Goal: Information Seeking & Learning: Compare options

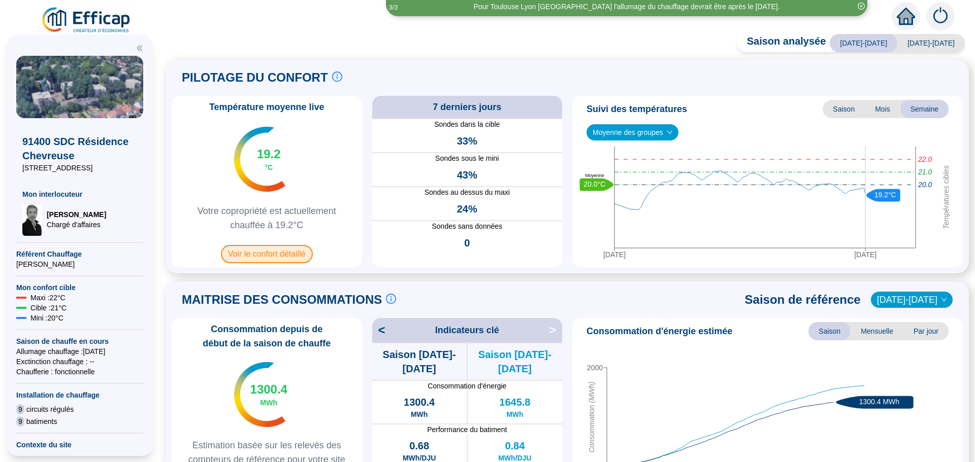
click at [271, 251] on span "Voir le confort détaillé" at bounding box center [267, 254] width 92 height 18
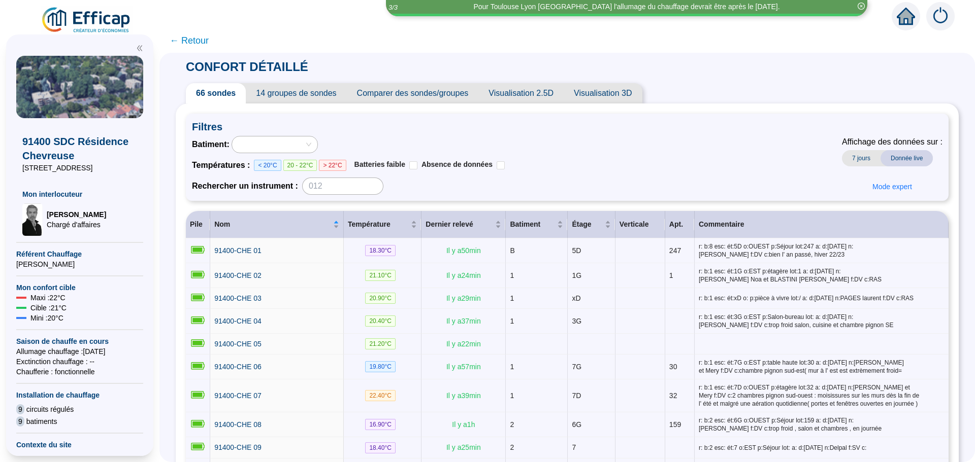
click at [449, 94] on span "Comparer des sondes/groupes" at bounding box center [413, 93] width 132 height 20
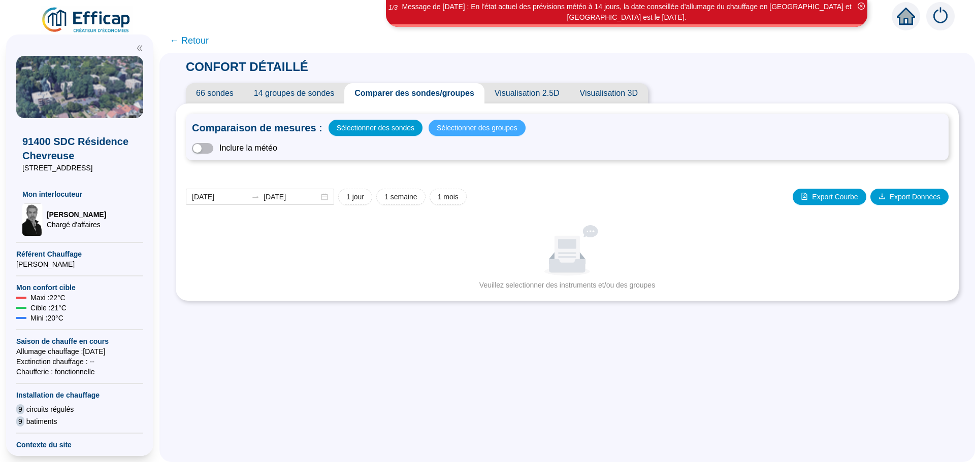
click at [469, 127] on span "Sélectionner des groupes" at bounding box center [477, 128] width 81 height 14
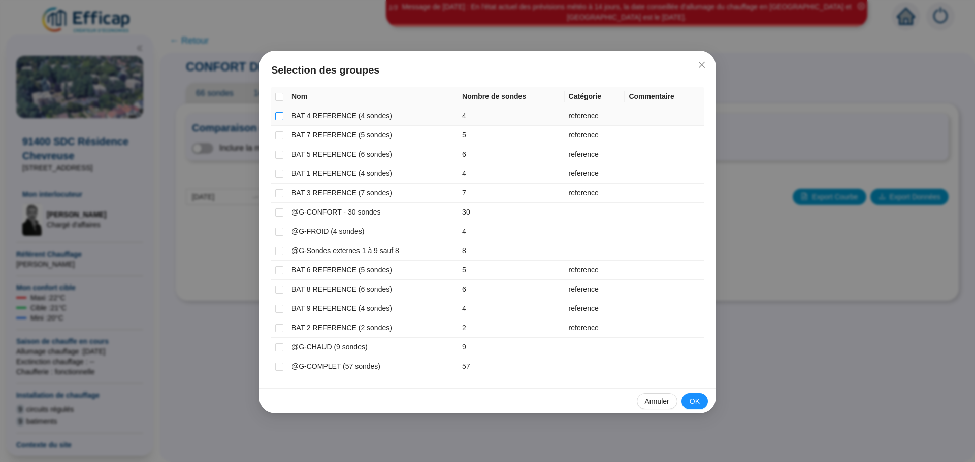
click at [280, 115] on input "checkbox" at bounding box center [279, 116] width 8 height 8
checkbox input "true"
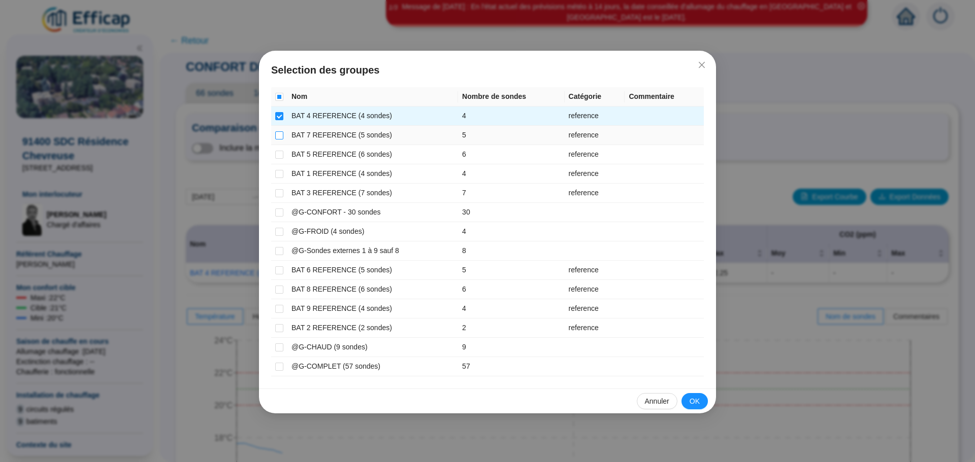
click at [280, 133] on input "checkbox" at bounding box center [279, 135] width 8 height 8
checkbox input "true"
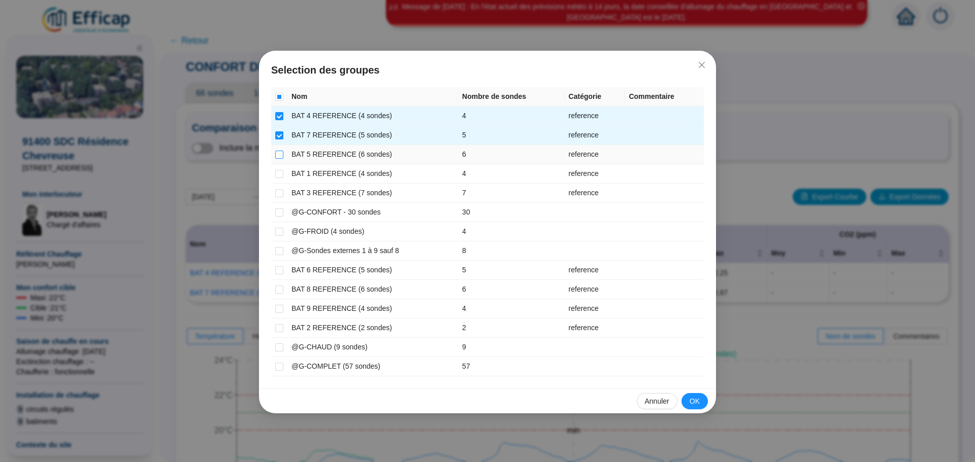
click at [279, 153] on input "checkbox" at bounding box center [279, 155] width 8 height 8
checkbox input "true"
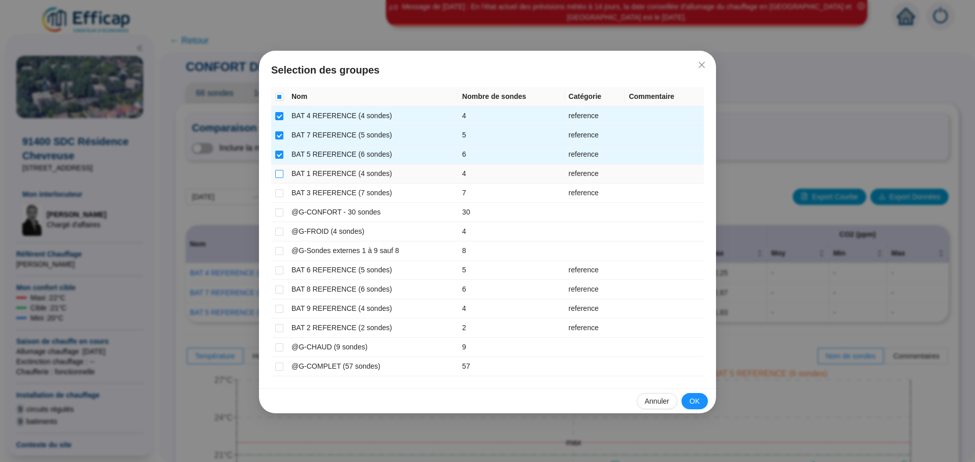
click at [282, 174] on input "checkbox" at bounding box center [279, 174] width 8 height 8
checkbox input "true"
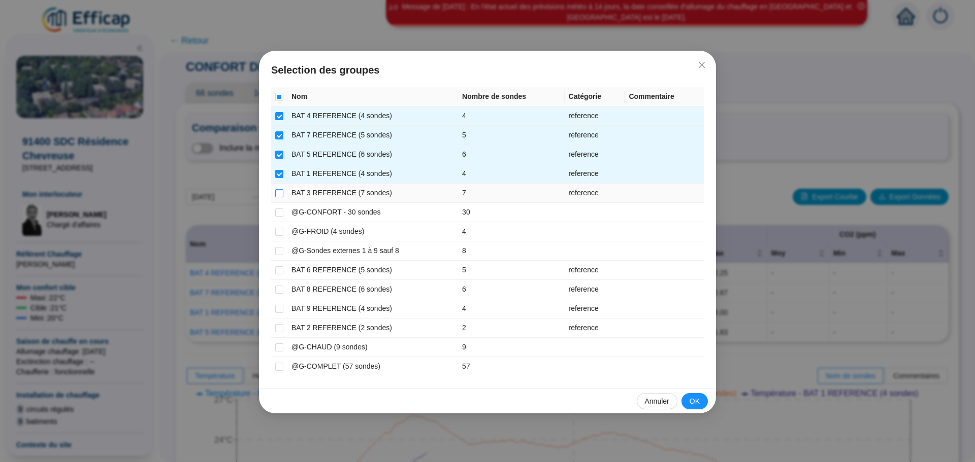
click at [280, 190] on input "checkbox" at bounding box center [279, 193] width 8 height 8
checkbox input "true"
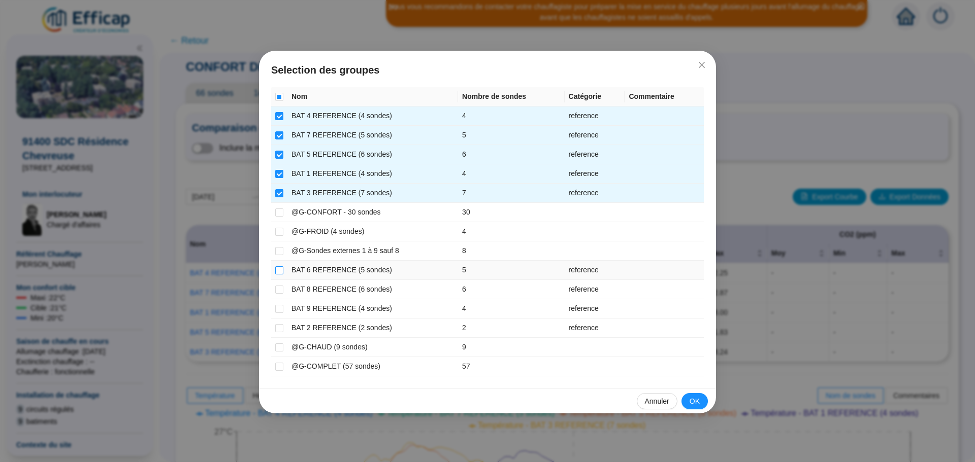
click at [280, 274] on label at bounding box center [279, 270] width 8 height 11
click at [277, 272] on input "checkbox" at bounding box center [279, 271] width 8 height 8
checkbox input "true"
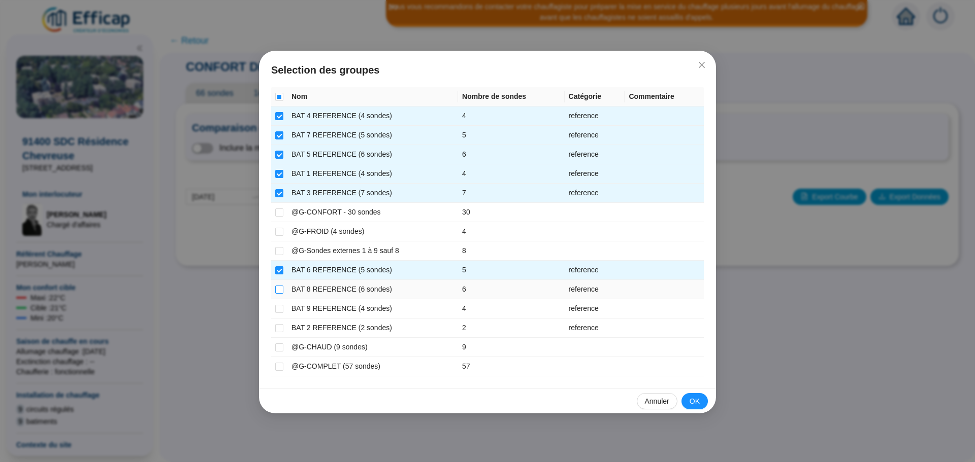
click at [277, 287] on input "checkbox" at bounding box center [279, 290] width 8 height 8
checkbox input "true"
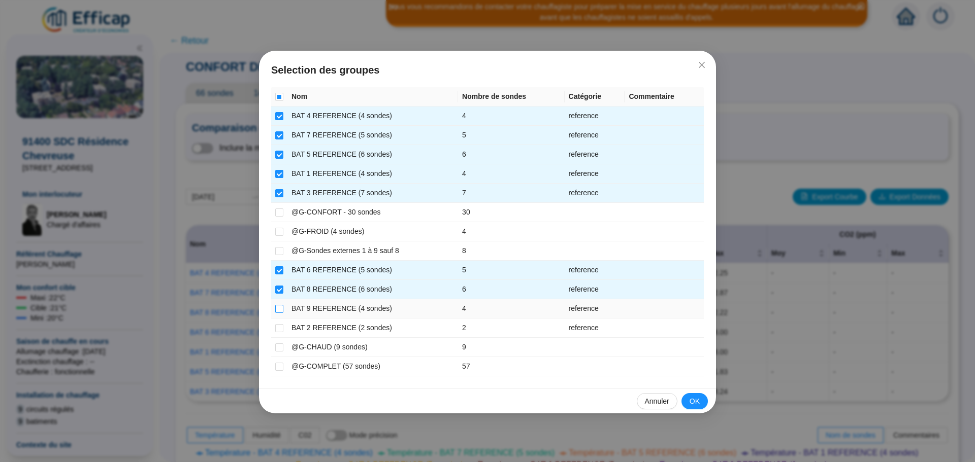
click at [276, 310] on input "checkbox" at bounding box center [279, 309] width 8 height 8
checkbox input "true"
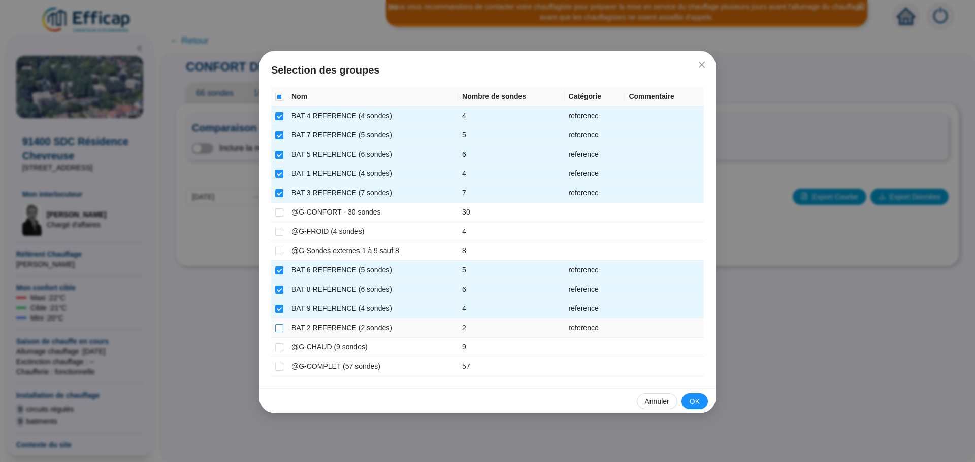
click at [278, 326] on input "checkbox" at bounding box center [279, 328] width 8 height 8
checkbox input "true"
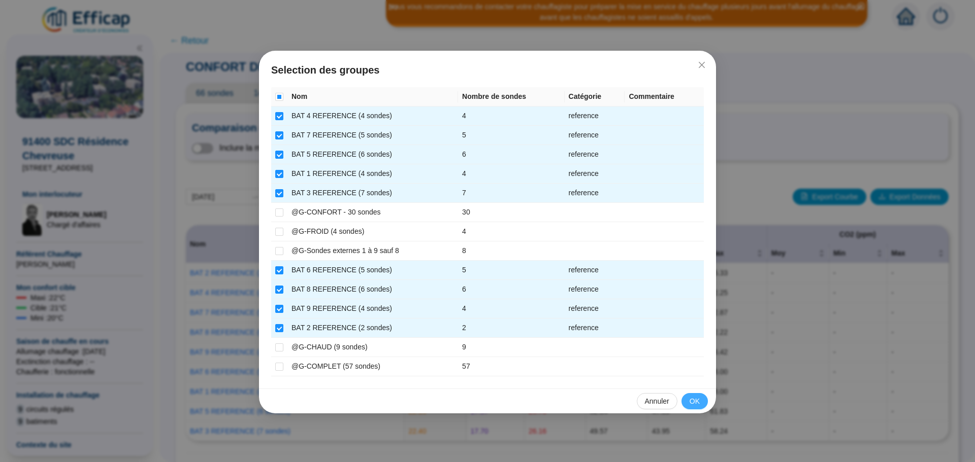
click at [687, 402] on button "OK" at bounding box center [694, 401] width 26 height 16
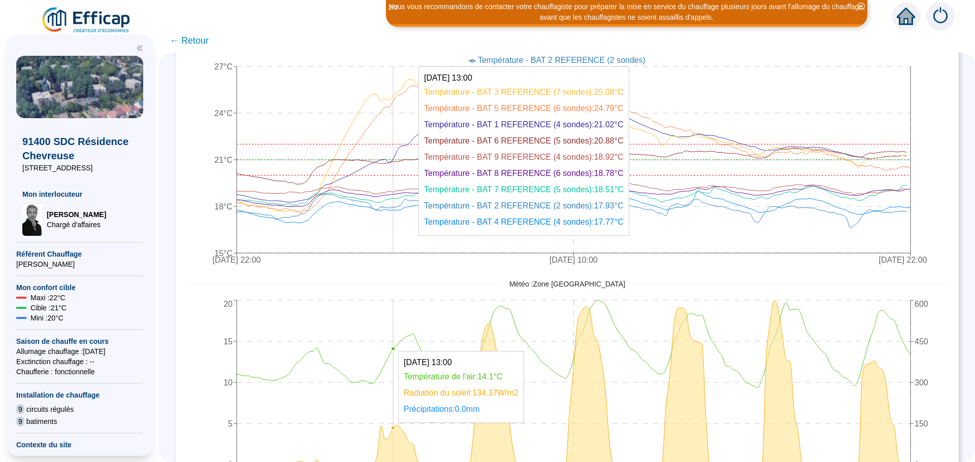
scroll to position [355, 0]
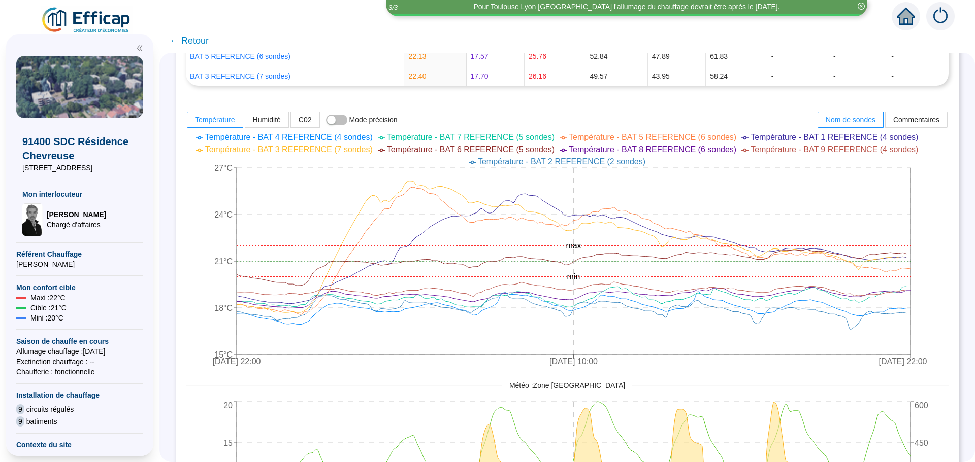
click at [201, 43] on span "← Retour" at bounding box center [189, 41] width 39 height 14
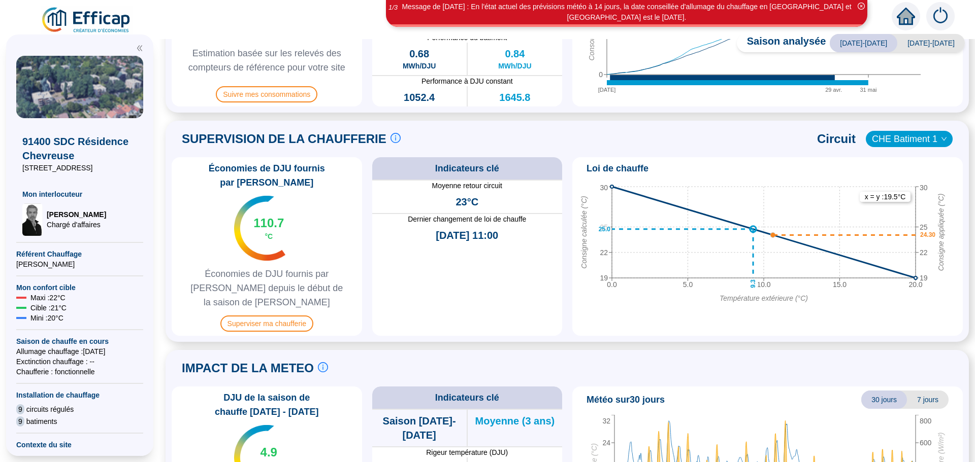
scroll to position [406, 0]
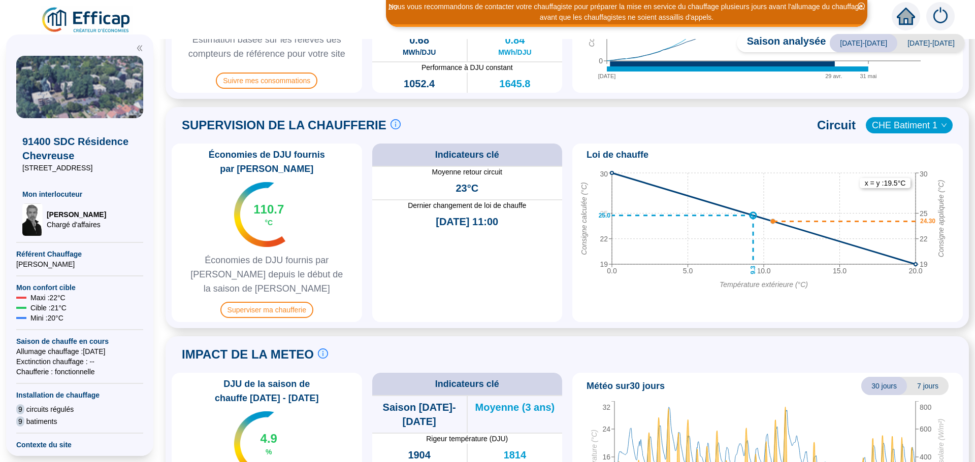
click at [925, 129] on span "CHE Batiment 1" at bounding box center [909, 125] width 75 height 15
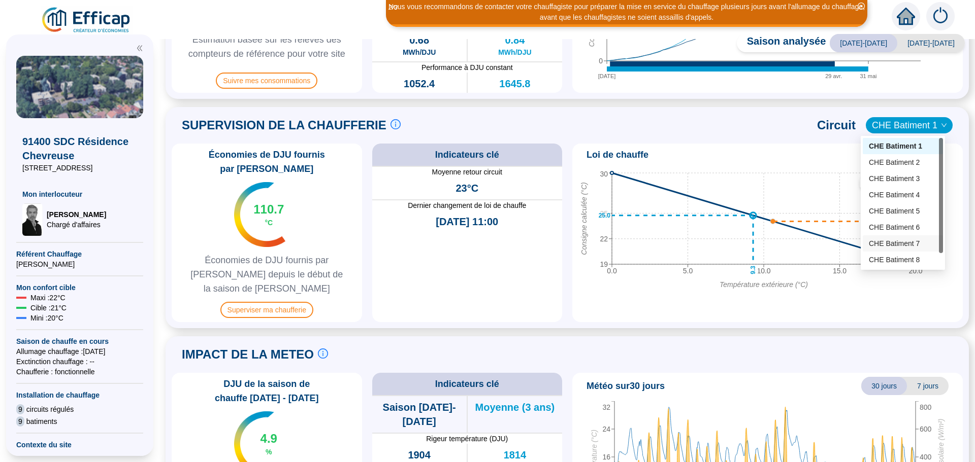
click at [900, 240] on div "CHE Batiment 7" at bounding box center [903, 244] width 68 height 11
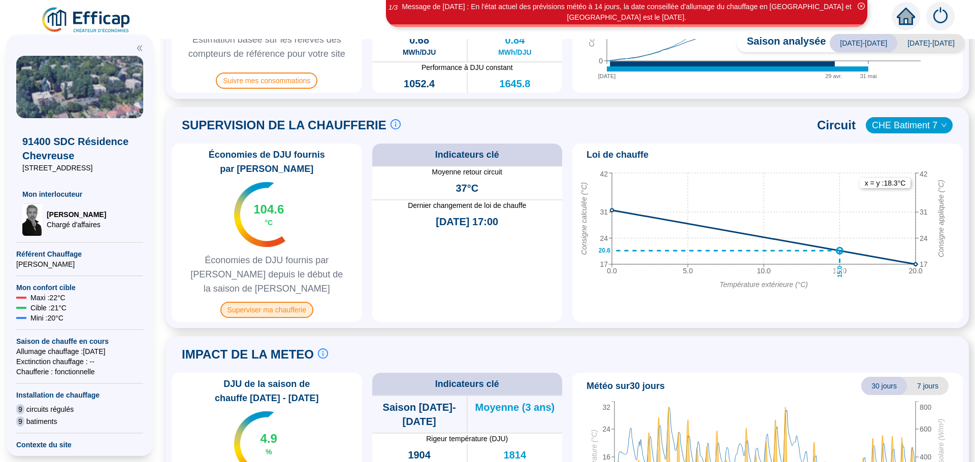
click at [293, 302] on span "Superviser ma chaufferie" at bounding box center [266, 310] width 93 height 16
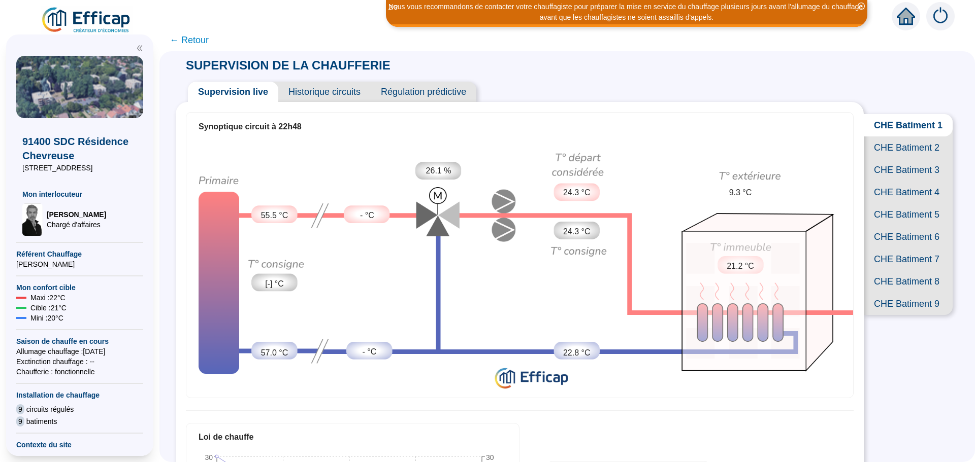
click at [200, 40] on span "← Retour" at bounding box center [189, 40] width 39 height 14
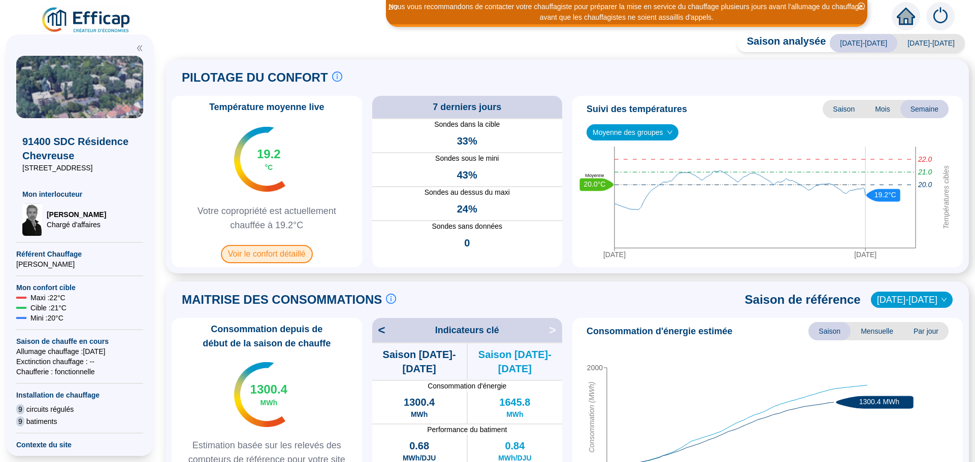
click at [271, 257] on span "Voir le confort détaillé" at bounding box center [267, 254] width 92 height 18
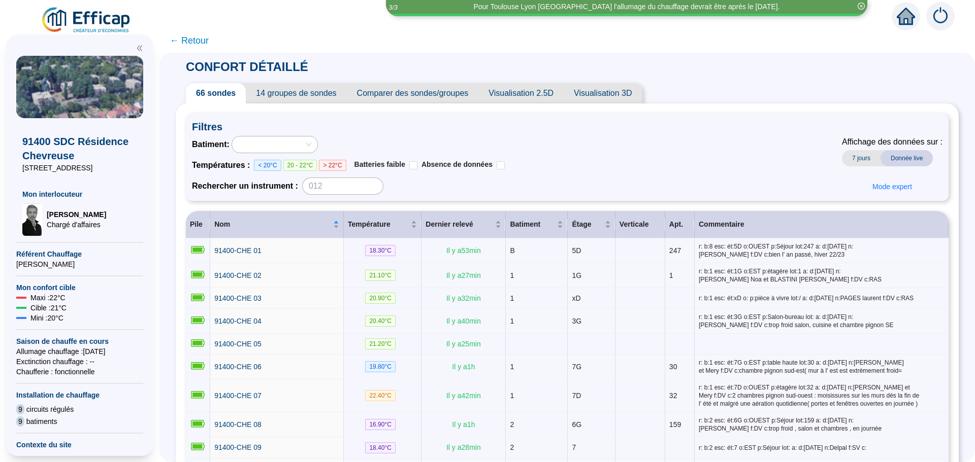
click at [427, 90] on span "Comparer des sondes/groupes" at bounding box center [413, 93] width 132 height 20
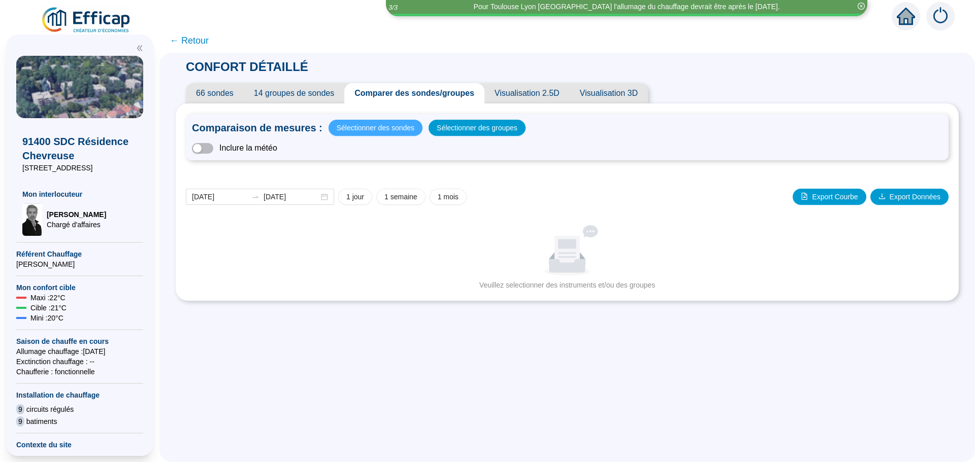
click at [388, 127] on span "Sélectionner des sondes" at bounding box center [376, 128] width 78 height 14
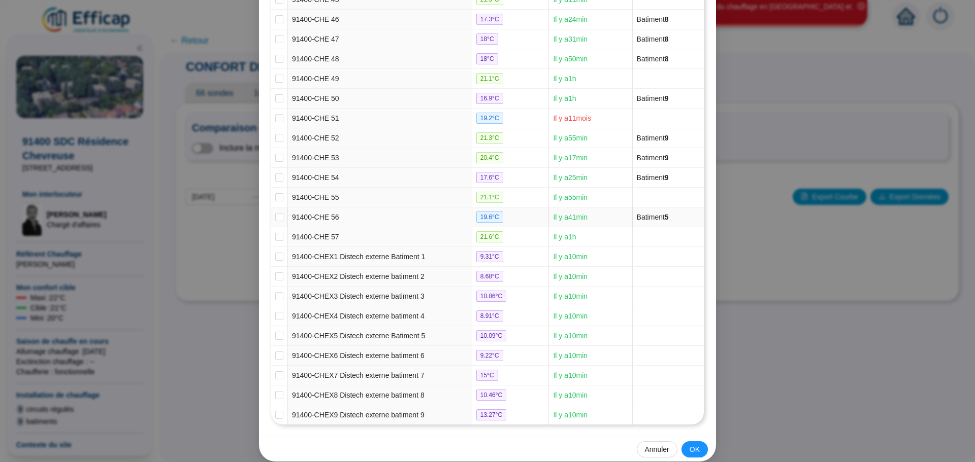
scroll to position [1039, 0]
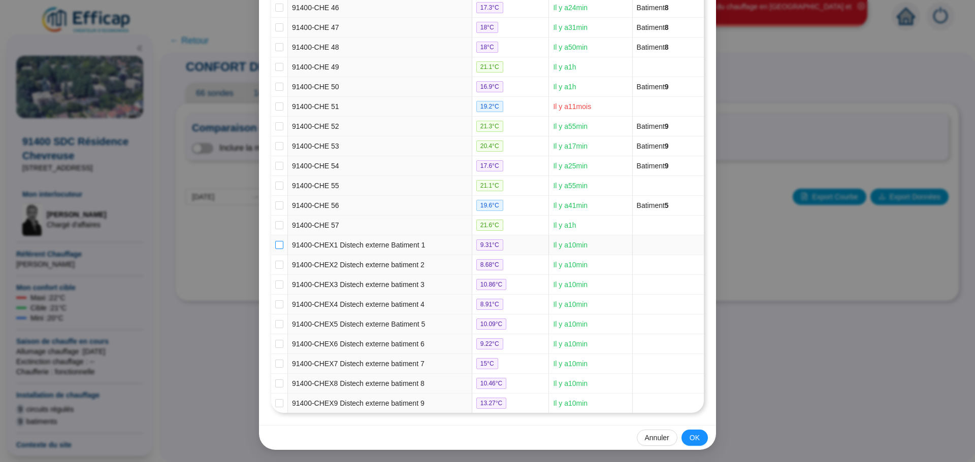
click at [275, 247] on input "checkbox" at bounding box center [279, 245] width 8 height 8
checkbox input "true"
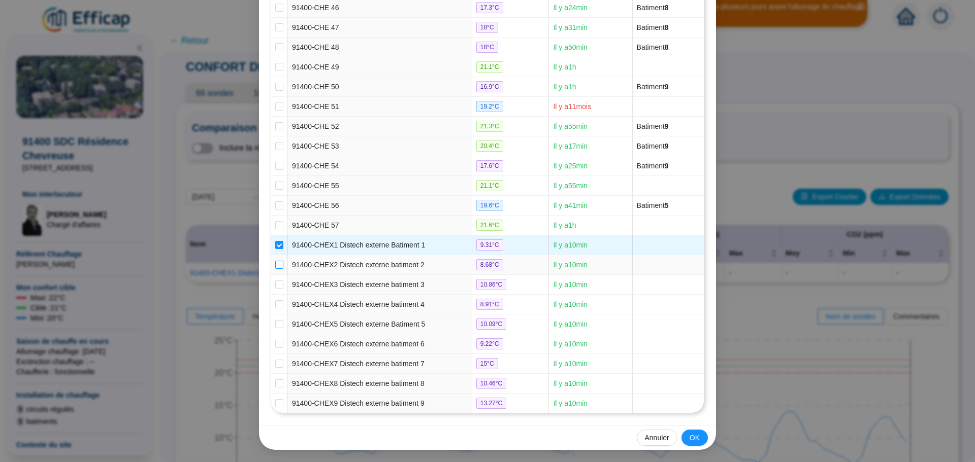
click at [275, 266] on input "checkbox" at bounding box center [279, 265] width 8 height 8
checkbox input "true"
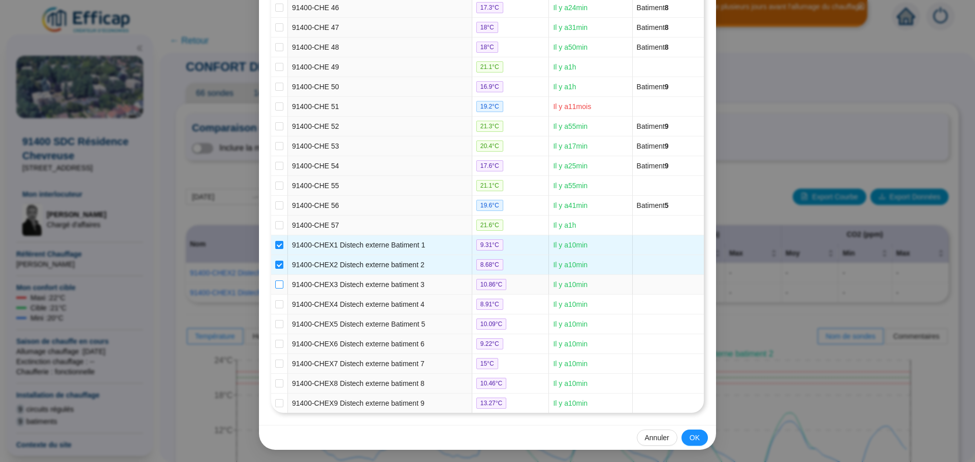
click at [275, 284] on input "checkbox" at bounding box center [279, 285] width 8 height 8
checkbox input "true"
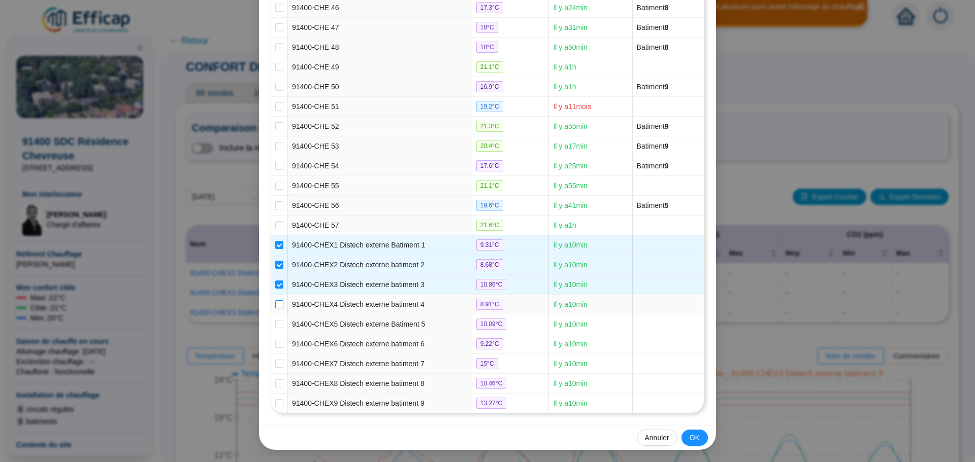
click at [275, 303] on input "checkbox" at bounding box center [279, 305] width 8 height 8
checkbox input "true"
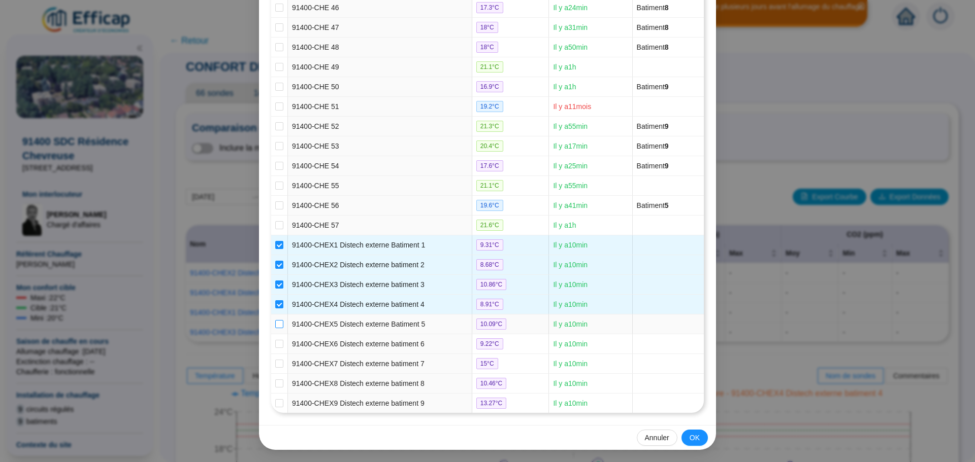
click at [275, 321] on input "checkbox" at bounding box center [279, 324] width 8 height 8
checkbox input "true"
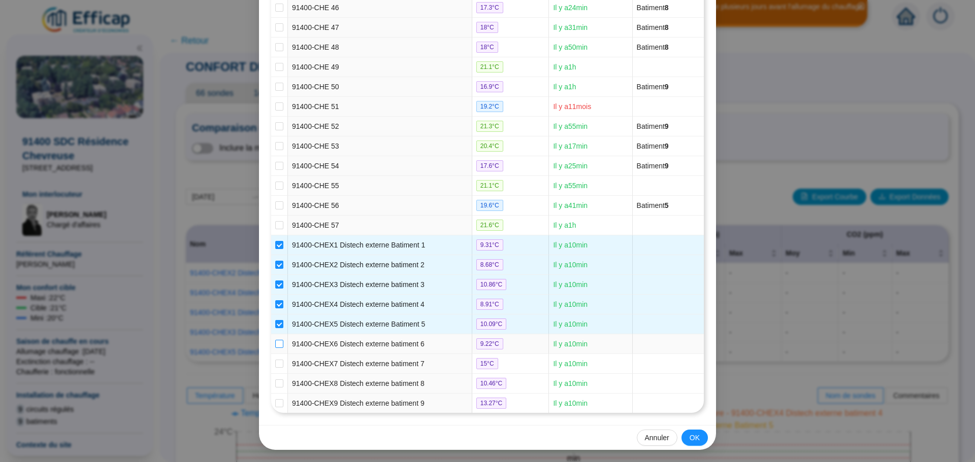
click at [275, 342] on input "checkbox" at bounding box center [279, 344] width 8 height 8
checkbox input "true"
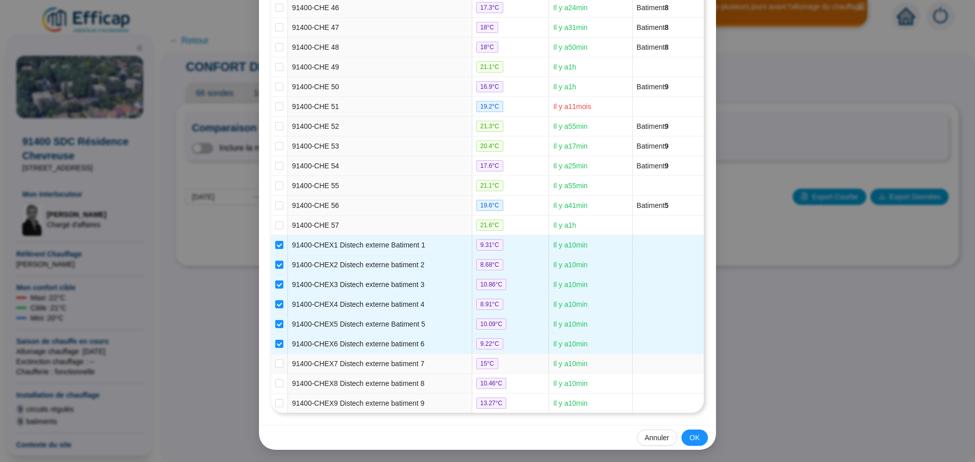
click at [274, 357] on td at bounding box center [279, 364] width 17 height 20
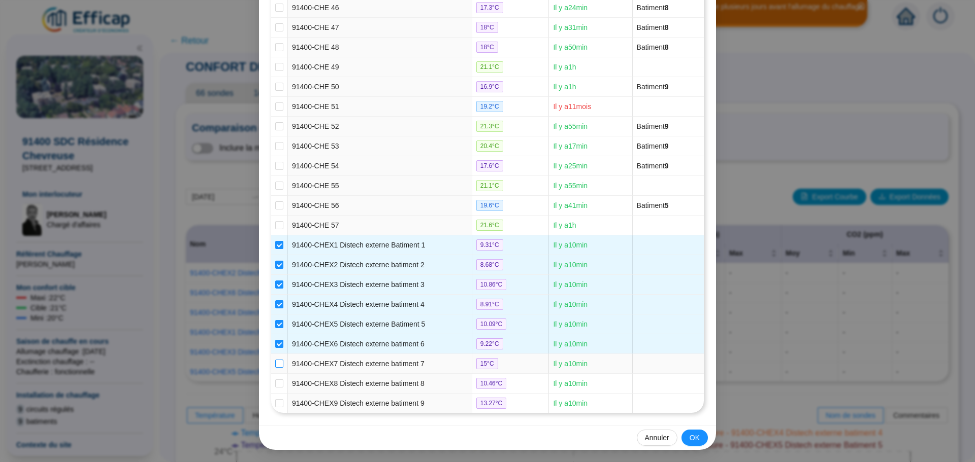
click at [278, 364] on input "checkbox" at bounding box center [279, 364] width 8 height 8
checkbox input "true"
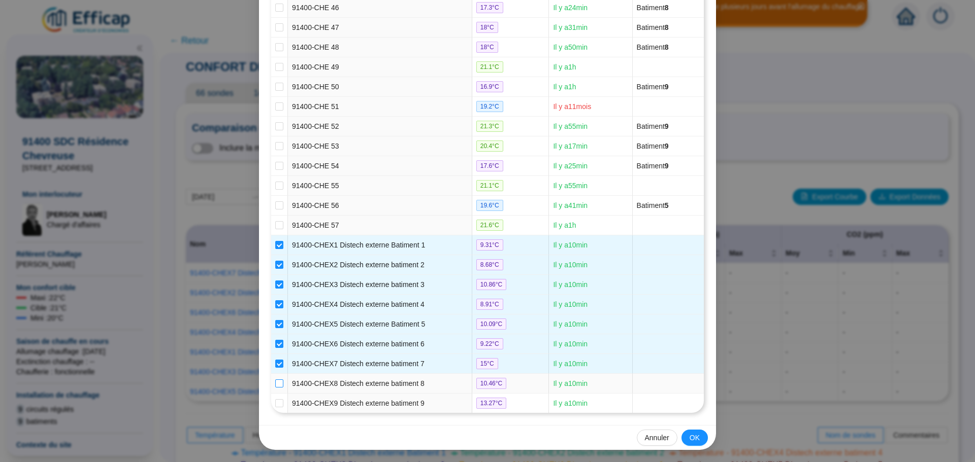
click at [275, 383] on input "checkbox" at bounding box center [279, 384] width 8 height 8
checkbox input "true"
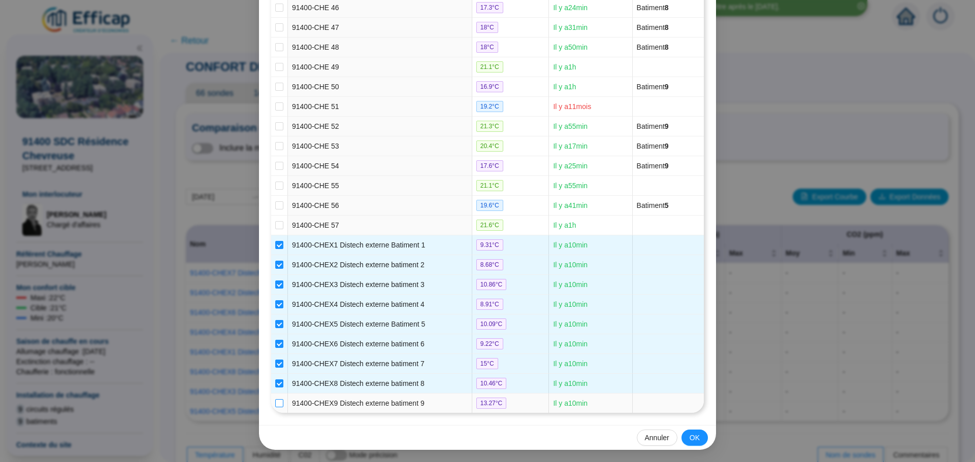
click at [276, 403] on input "checkbox" at bounding box center [279, 404] width 8 height 8
checkbox input "true"
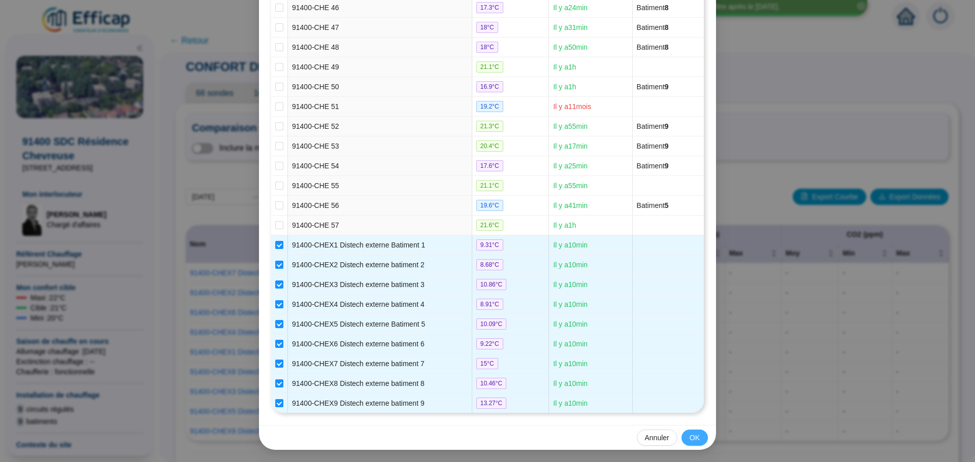
click at [689, 437] on span "OK" at bounding box center [694, 438] width 10 height 11
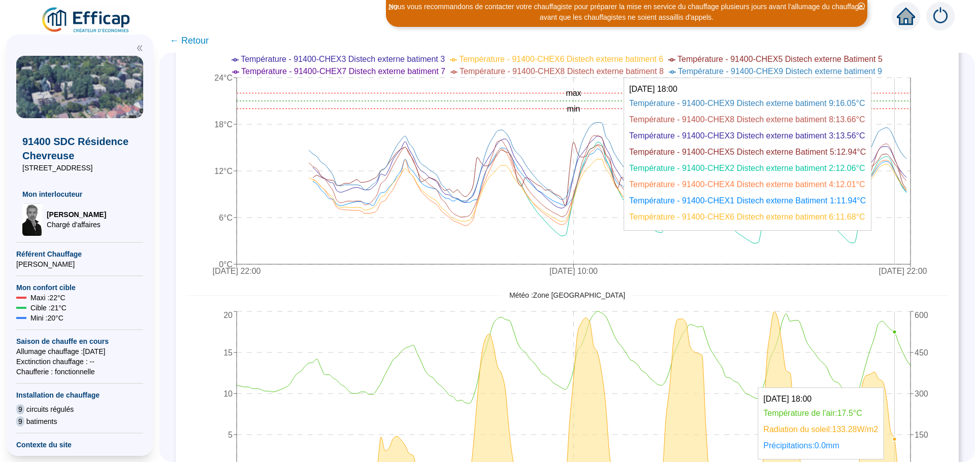
scroll to position [457, 0]
